Goal: Download file/media

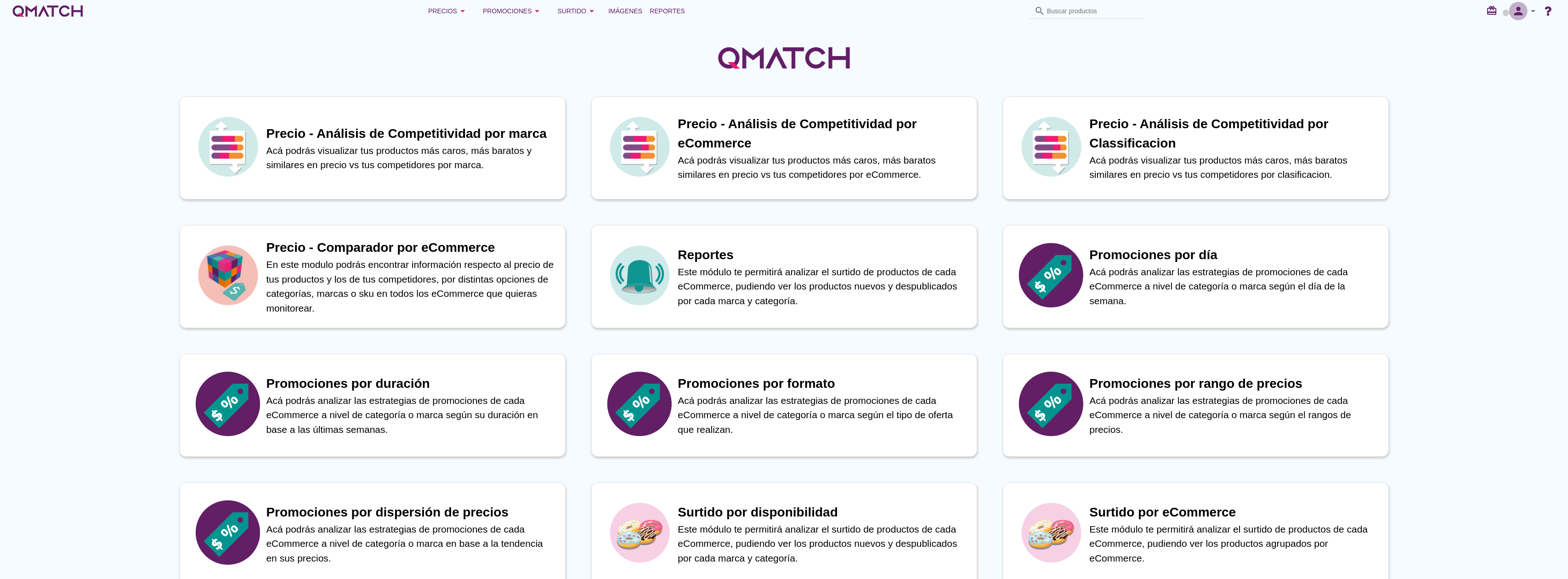
click at [1526, 15] on icon "person" at bounding box center [1518, 12] width 18 height 13
click at [1503, 54] on span "Preferencias de aplicación" at bounding box center [1507, 56] width 75 height 7
radio input "true"
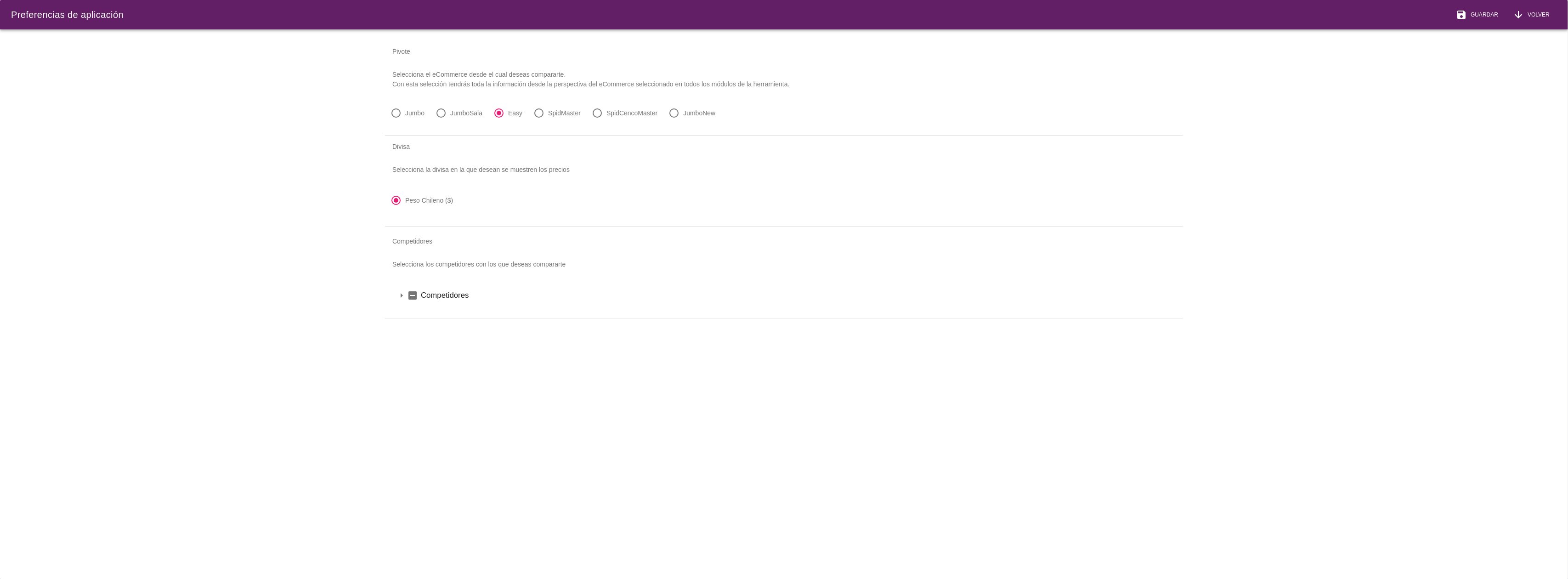
click at [697, 112] on label "JumboNew" at bounding box center [699, 112] width 32 height 9
radio input "false"
radio input "true"
click at [398, 294] on icon "arrow_drop_down" at bounding box center [401, 295] width 11 height 11
click at [406, 313] on div "arrow_drop_down indeterminate_check_box [GEOGRAPHIC_DATA]" at bounding box center [784, 311] width 776 height 16
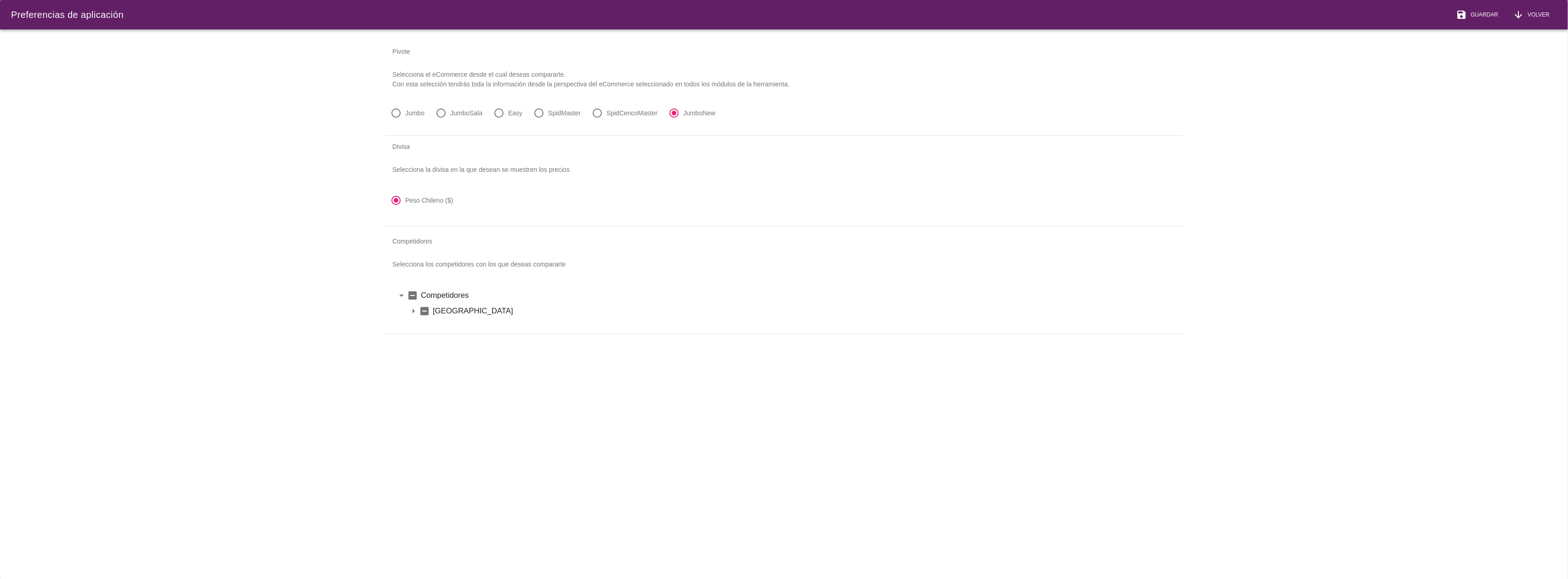
click at [410, 311] on icon "arrow_drop_down" at bounding box center [413, 311] width 11 height 11
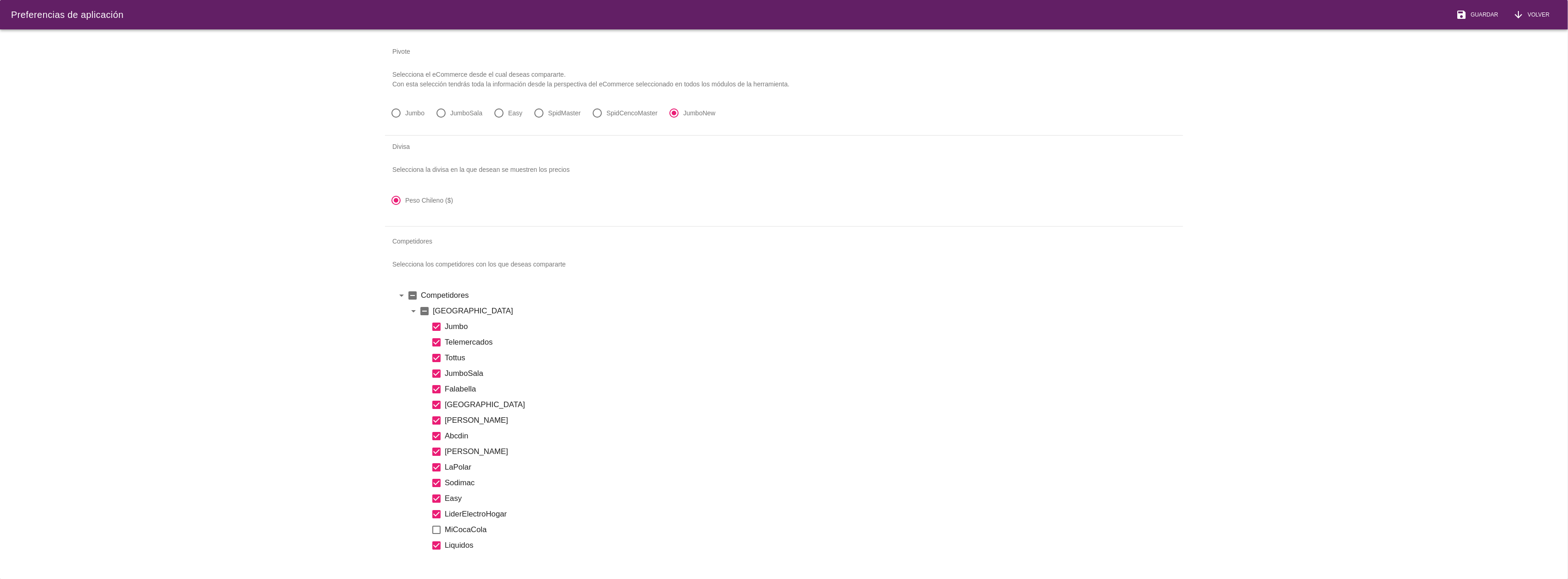
click at [425, 312] on icon "indeterminate_check_box" at bounding box center [424, 311] width 11 height 11
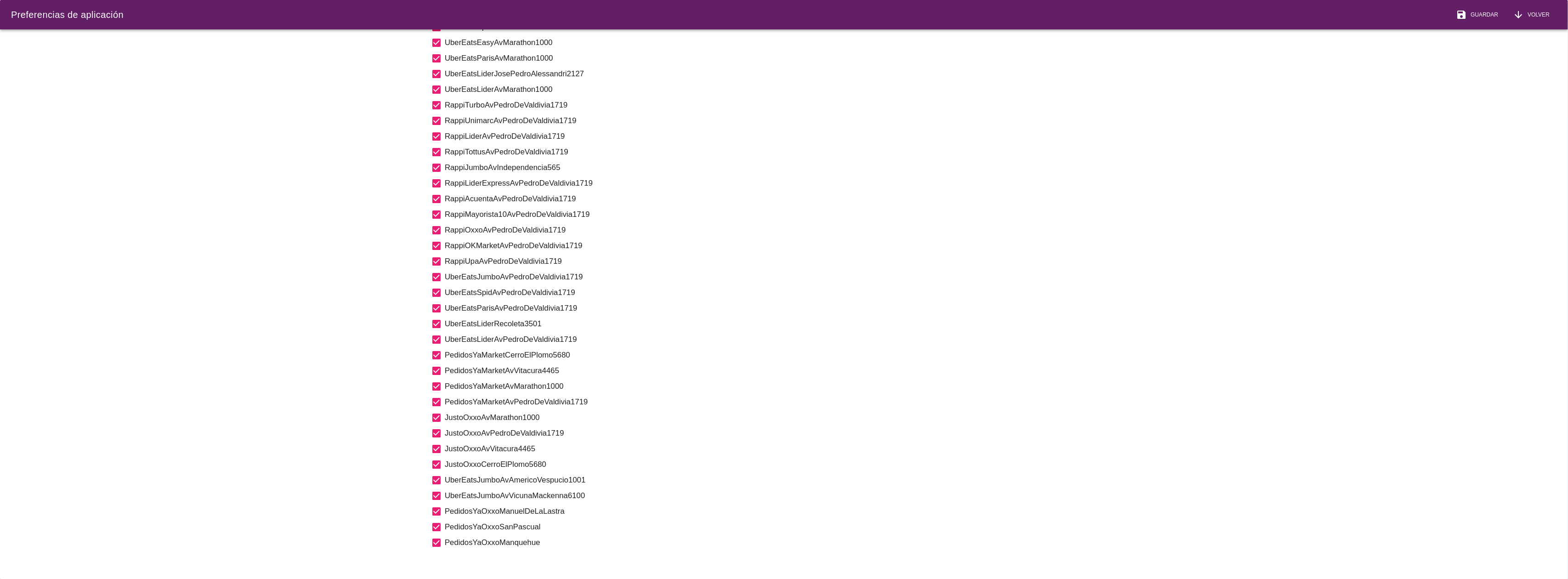
scroll to position [2086, 0]
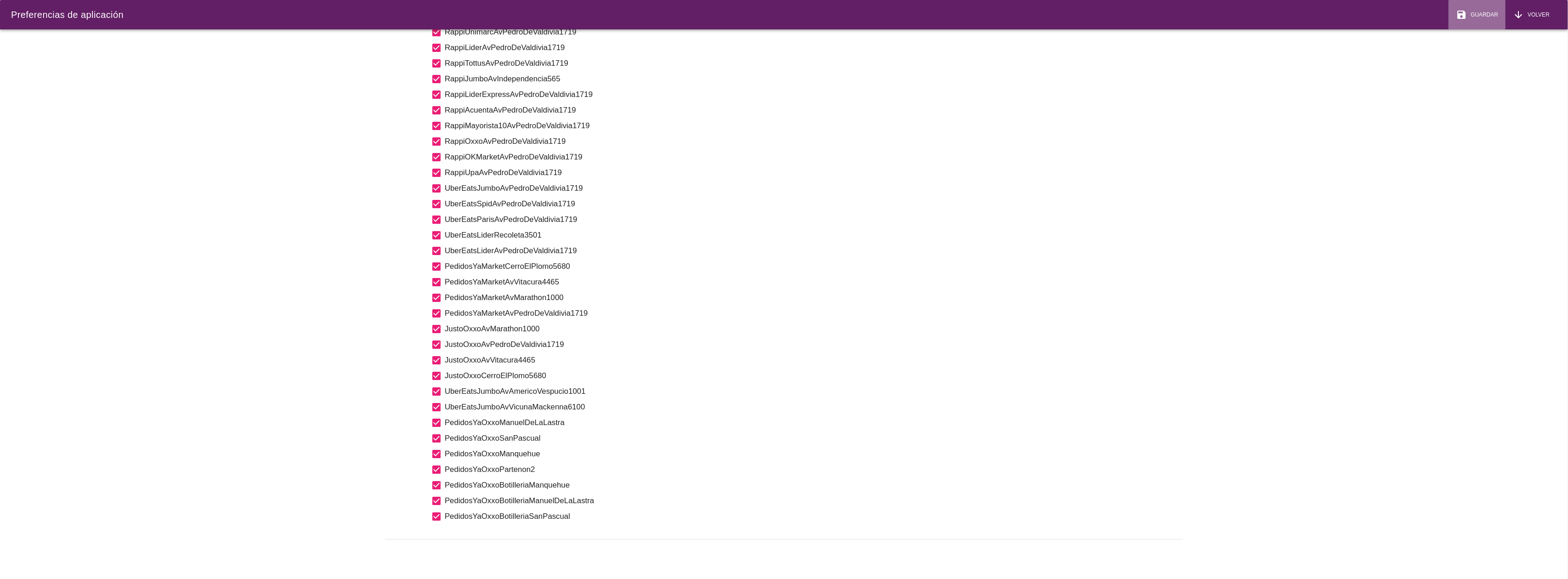
click at [1480, 12] on span "Guardar" at bounding box center [1483, 15] width 31 height 8
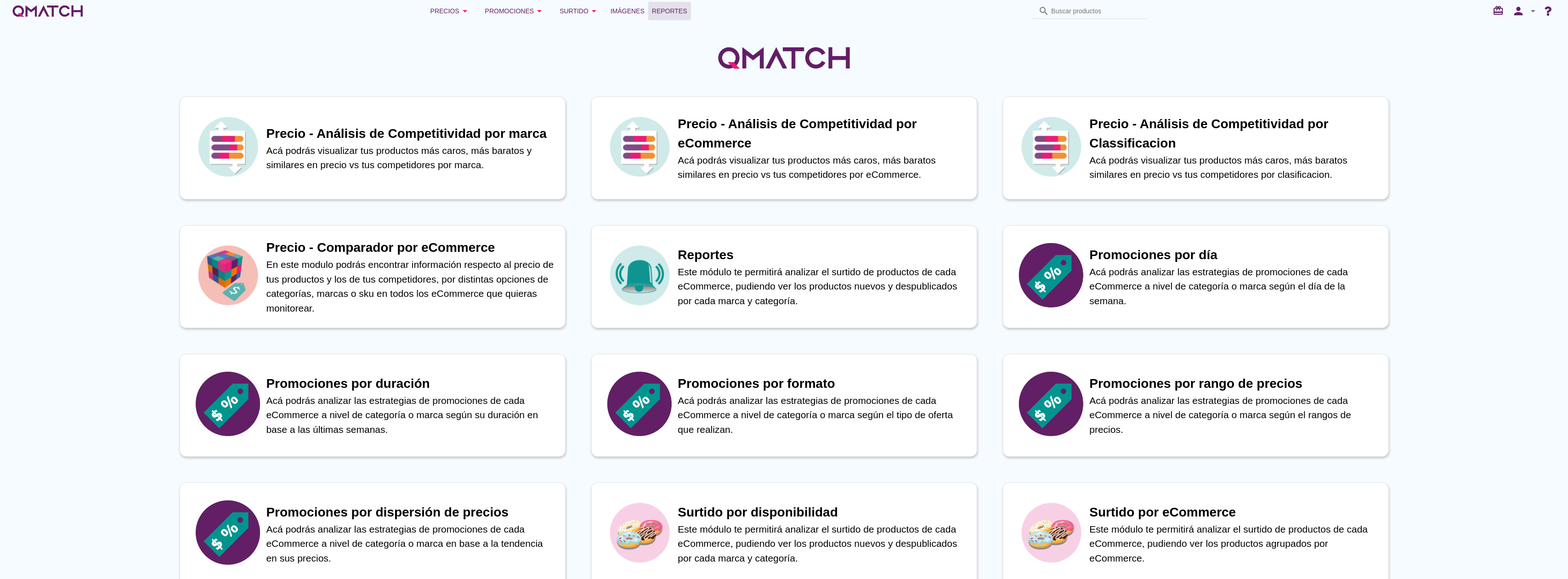
click at [683, 11] on span "Reportes" at bounding box center [670, 11] width 36 height 11
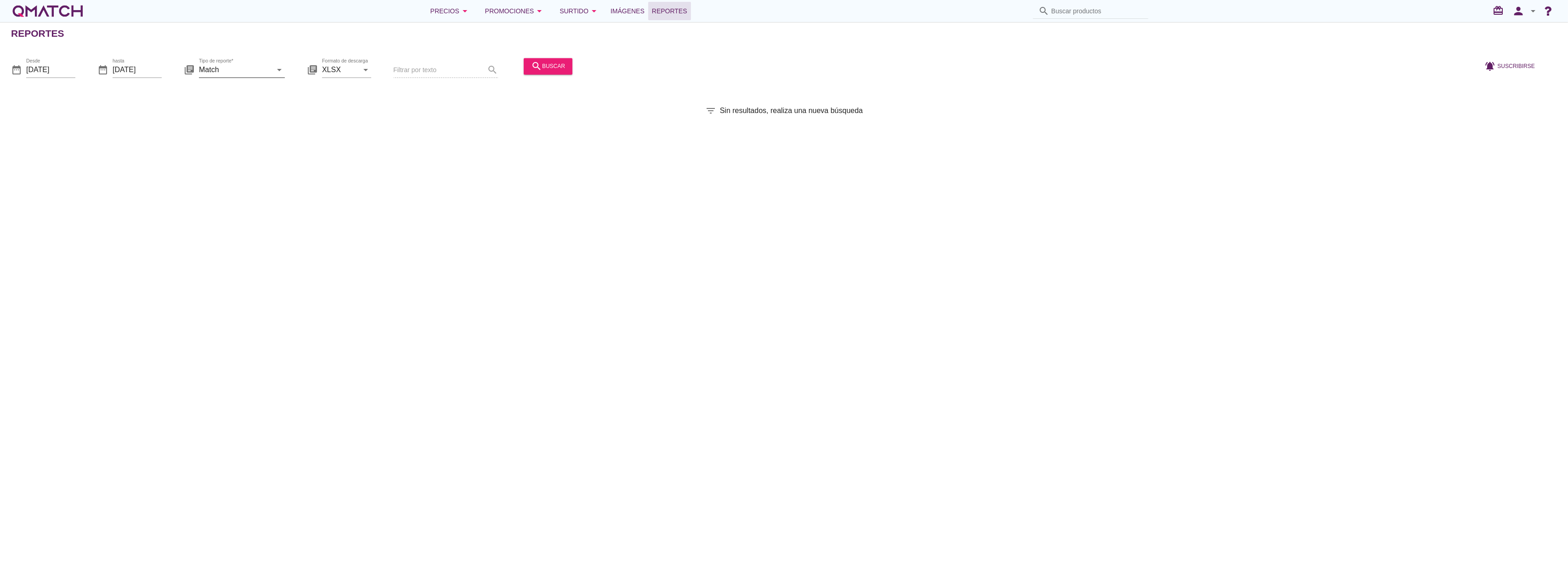
click at [241, 69] on input "Match" at bounding box center [236, 70] width 73 height 15
click at [249, 160] on div "Match con historicos" at bounding box center [255, 158] width 97 height 11
type input "Match con historicos"
click at [537, 70] on icon "search" at bounding box center [536, 65] width 11 height 11
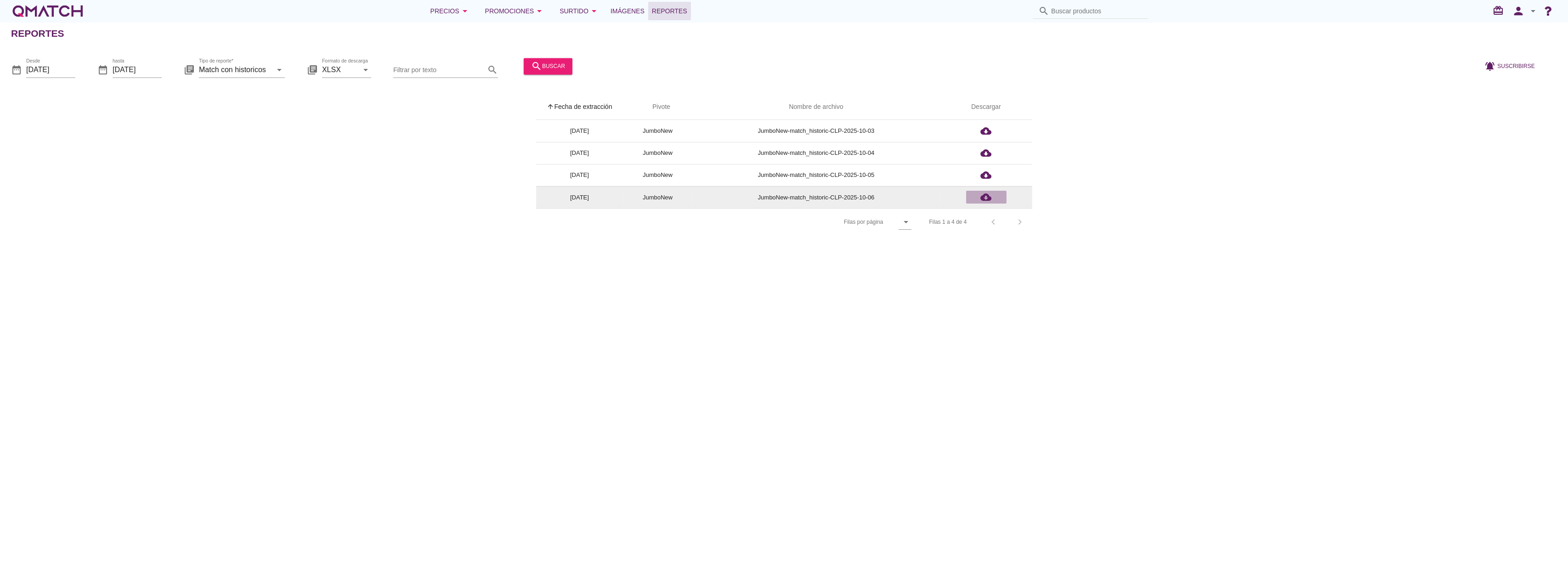
click at [986, 195] on icon "cloud_download" at bounding box center [986, 197] width 11 height 11
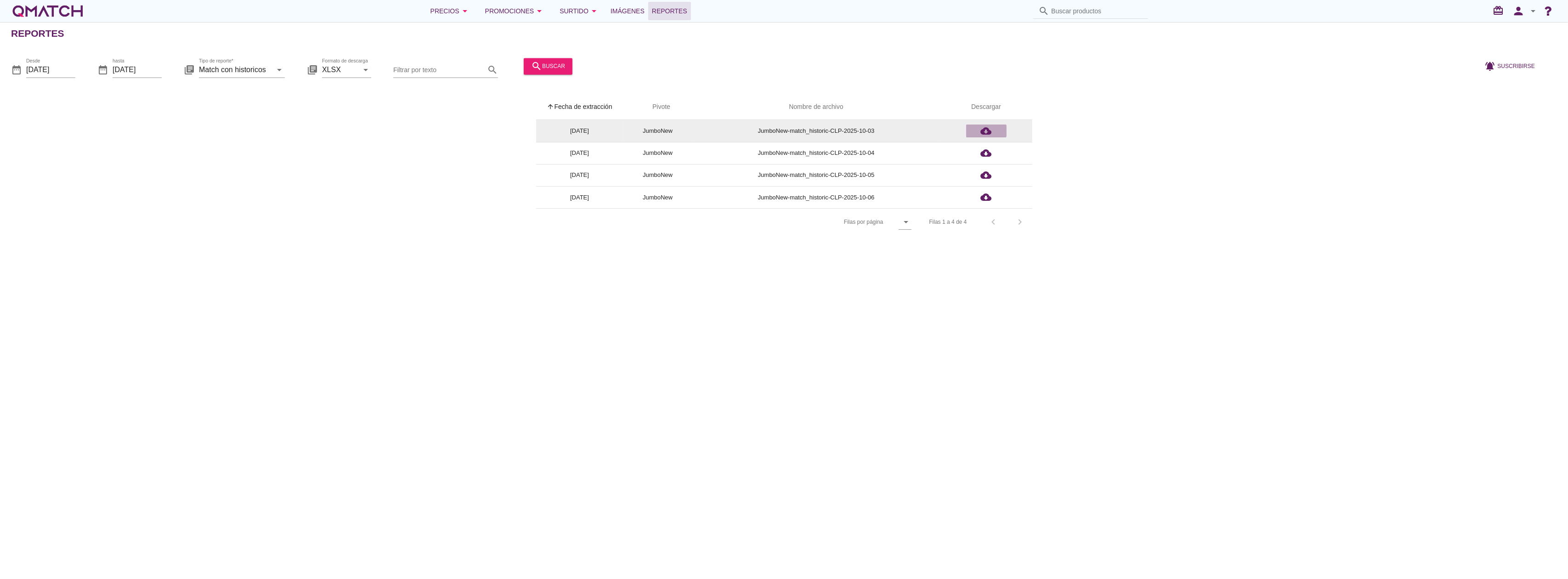
click at [985, 131] on icon "cloud_download" at bounding box center [986, 131] width 11 height 11
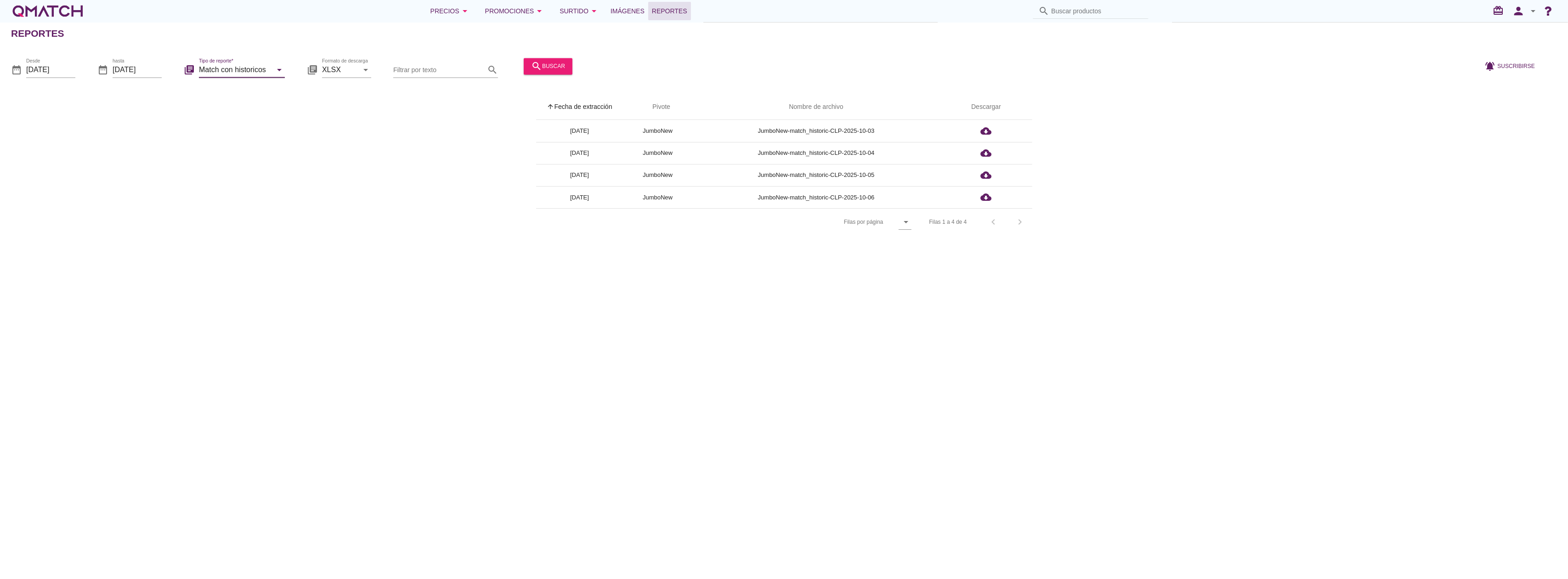
click at [228, 70] on input "Match con historicos" at bounding box center [236, 70] width 73 height 15
drag, startPoint x: 1003, startPoint y: 225, endPoint x: 998, endPoint y: 225, distance: 5.0
click at [998, 225] on div "Filas 1 a 4 de 4 chevron_left chevron_right" at bounding box center [975, 222] width 114 height 22
click at [53, 71] on input "2025-10-01" at bounding box center [50, 70] width 49 height 15
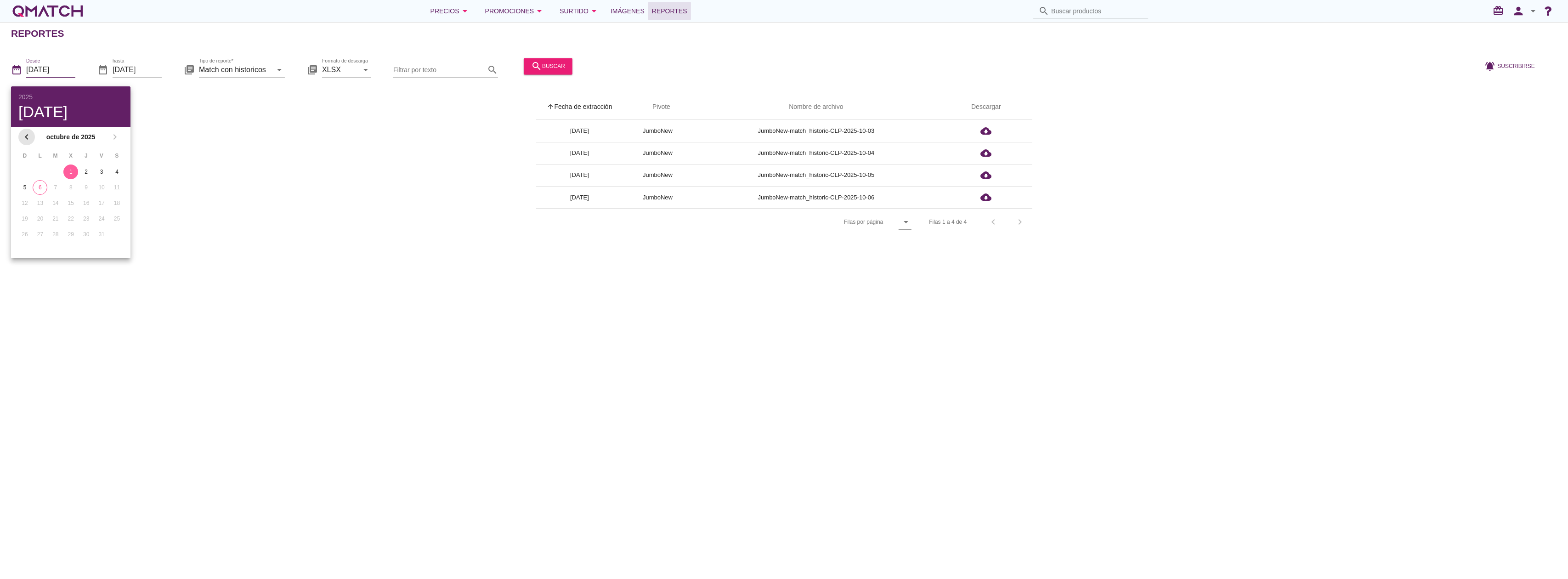
click at [24, 137] on icon "chevron_left" at bounding box center [26, 136] width 11 height 11
click at [37, 168] on div "1" at bounding box center [40, 172] width 15 height 8
type input "2025-09-01"
click at [534, 69] on icon "search" at bounding box center [536, 65] width 11 height 11
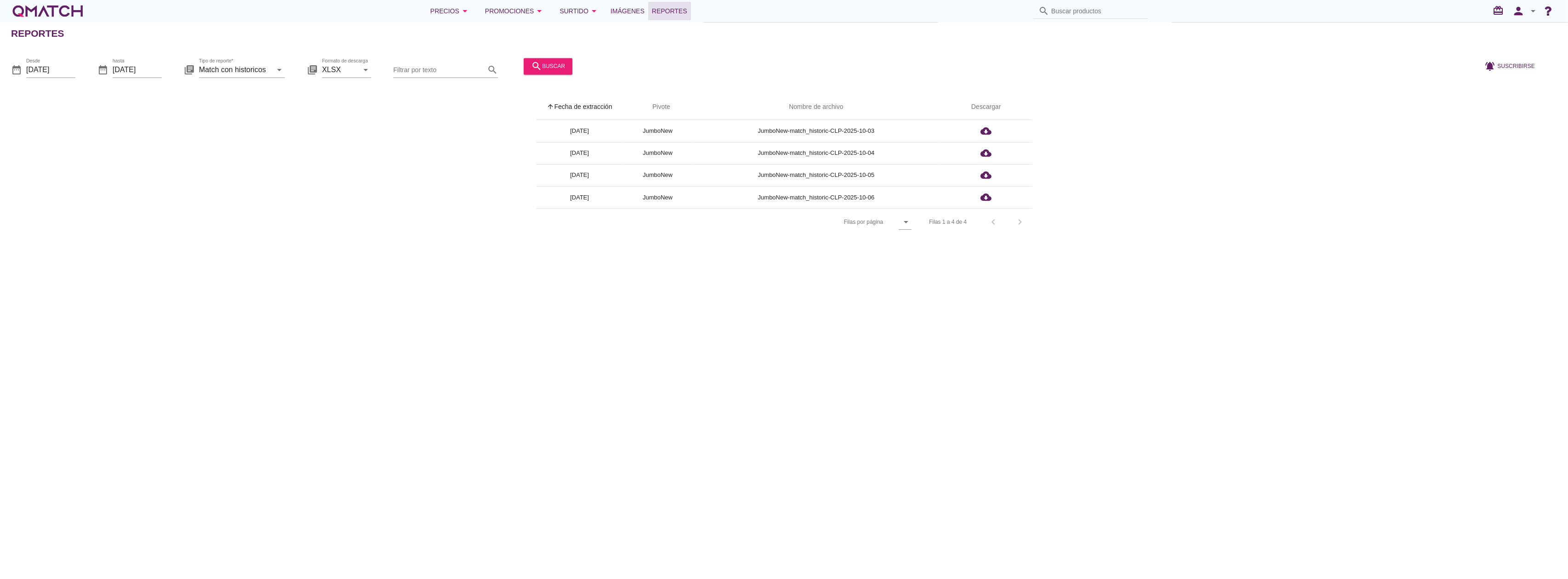
click at [719, 326] on div "Reportes date_range Desde 2025-09-01 date_range hasta 2025-10-06 library_books …" at bounding box center [784, 301] width 1568 height 557
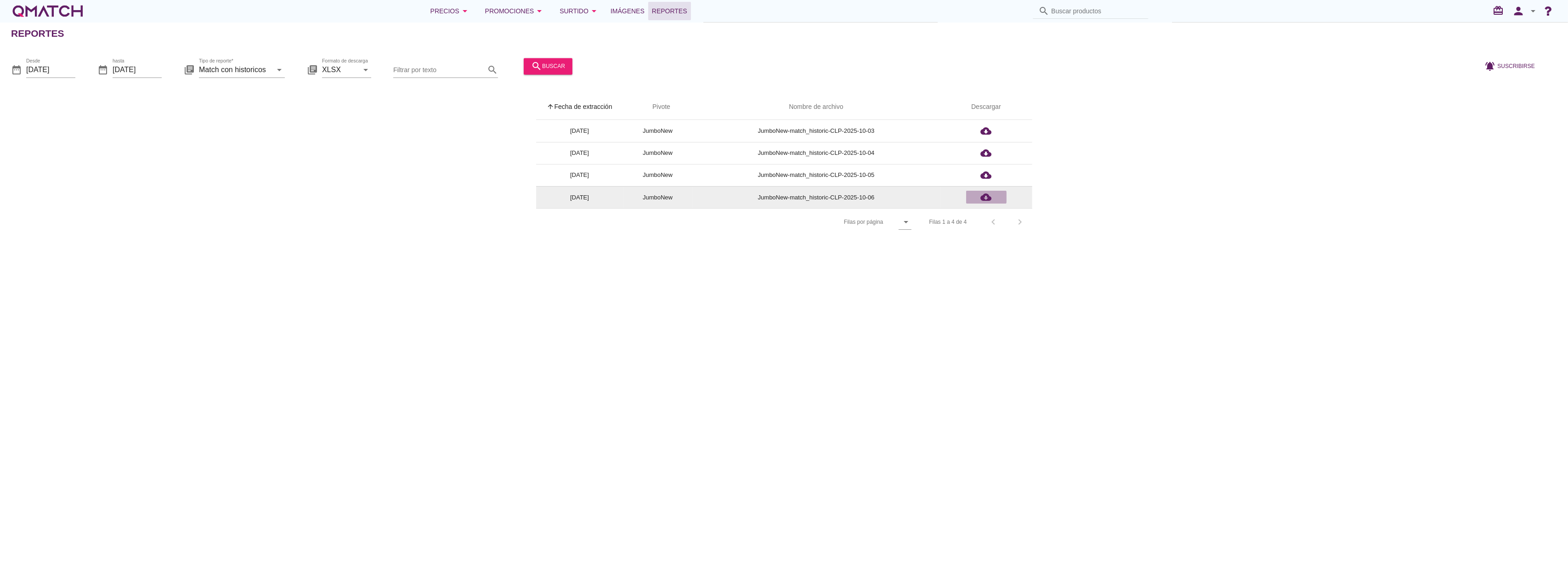
click at [984, 198] on icon "cloud_download" at bounding box center [986, 197] width 11 height 11
